Goal: Check status: Check status

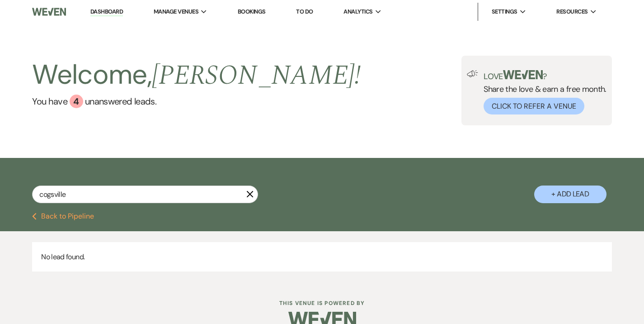
type input "cogsville"
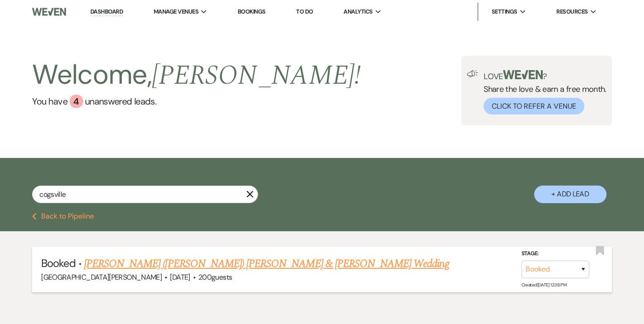
click at [178, 265] on link "[PERSON_NAME] ([PERSON_NAME]) [PERSON_NAME] & [PERSON_NAME] Wedding" at bounding box center [266, 263] width 365 height 16
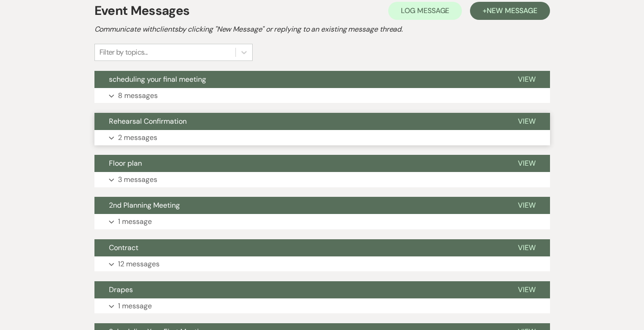
scroll to position [210, 0]
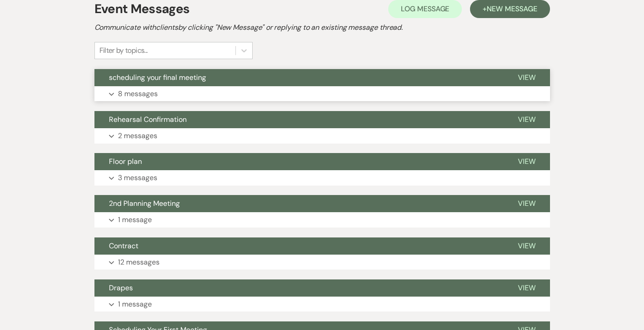
click at [114, 69] on button "scheduling your final meeting" at bounding box center [298, 77] width 409 height 17
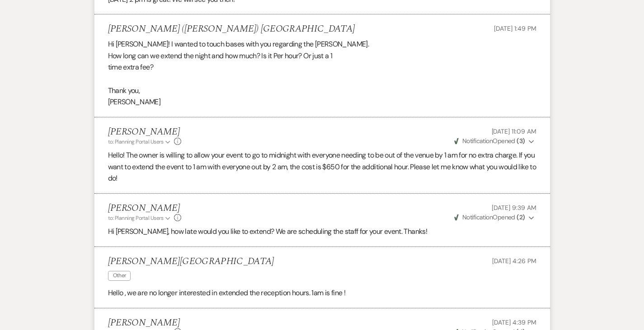
scroll to position [481, 0]
